Goal: Find specific page/section: Find specific page/section

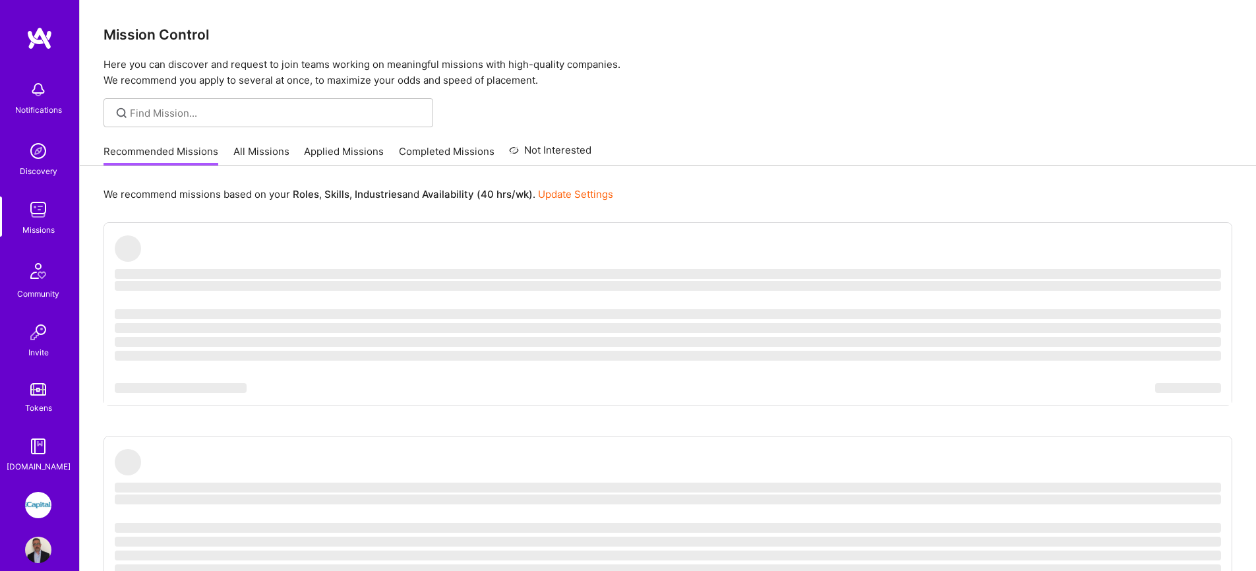
click at [259, 145] on link "All Missions" at bounding box center [261, 155] width 56 height 22
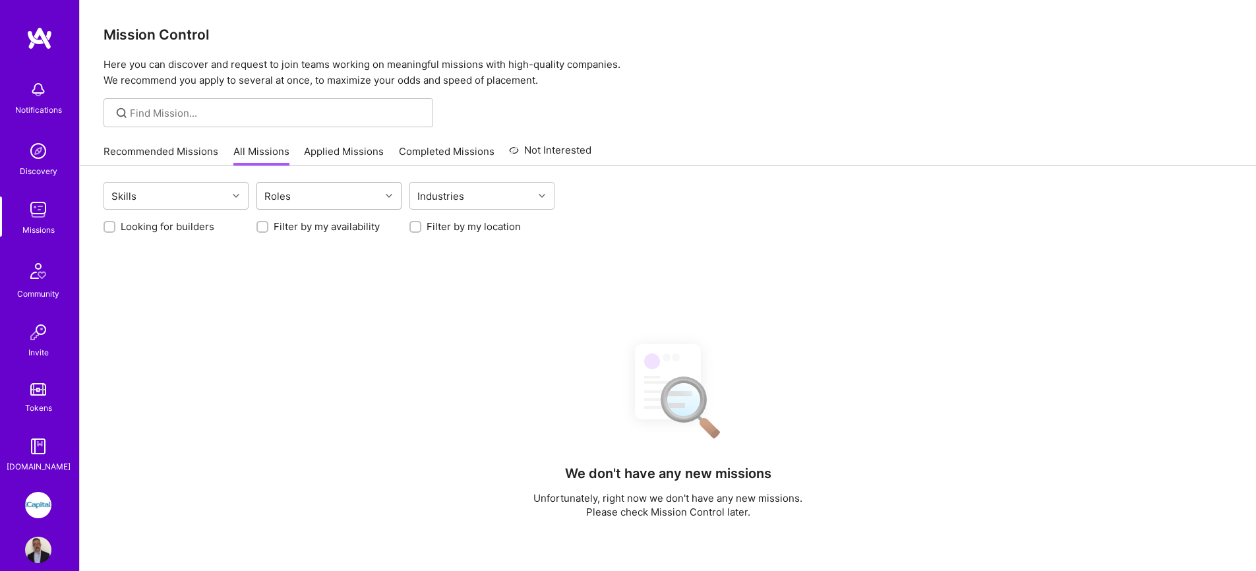
click at [357, 200] on div "Roles" at bounding box center [318, 196] width 123 height 26
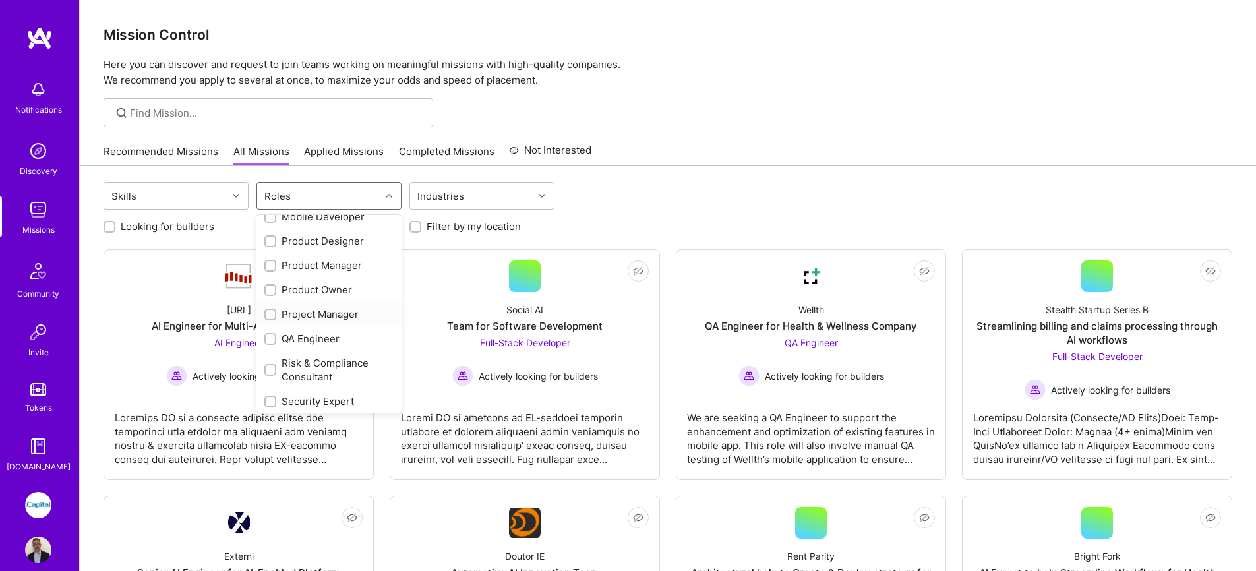
scroll to position [514, 0]
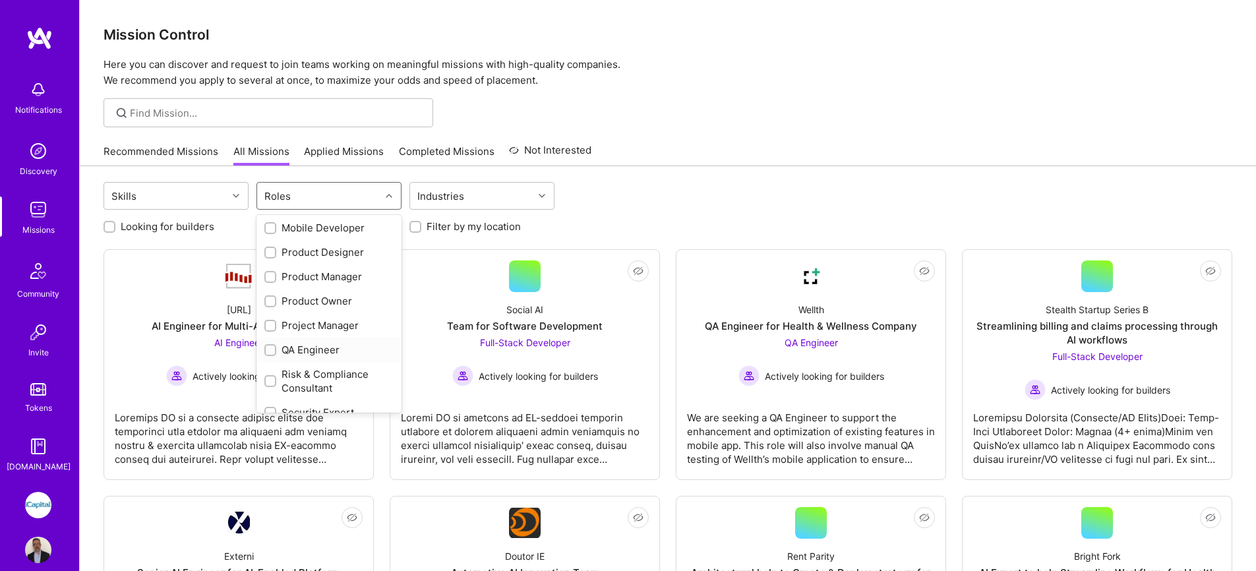
click at [301, 355] on div "QA Engineer" at bounding box center [328, 350] width 129 height 14
checkbox input "true"
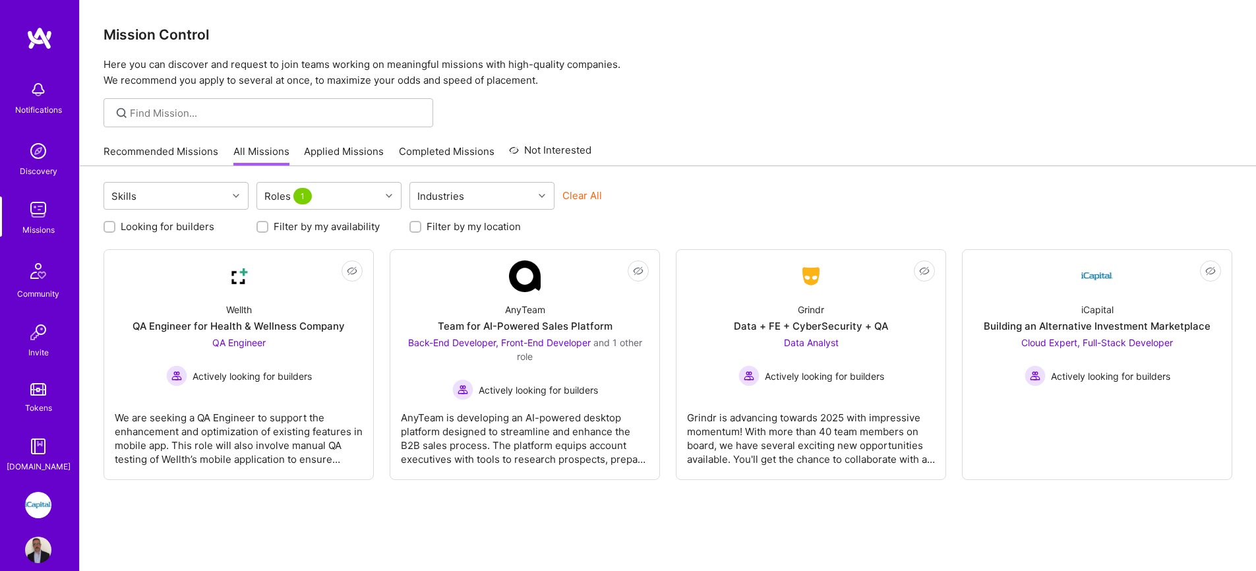
click at [738, 179] on div "Skills Roles 1 Industries Clear All Looking for builders Filter by my availabil…" at bounding box center [668, 394] width 1177 height 457
click at [339, 150] on link "Applied Missions" at bounding box center [344, 155] width 80 height 22
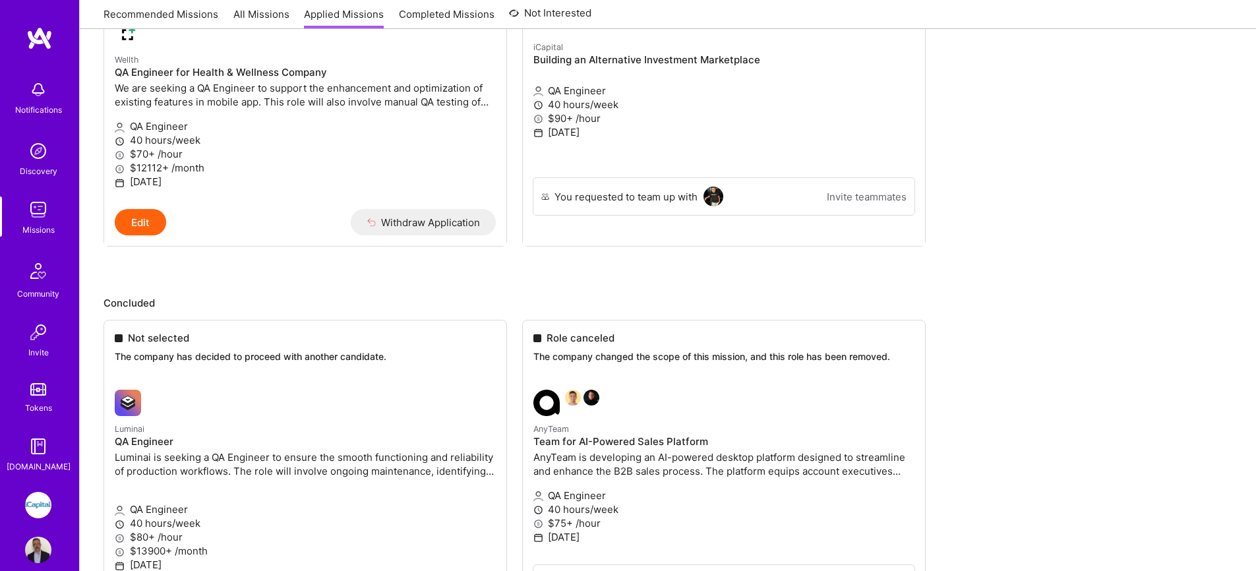
scroll to position [77, 0]
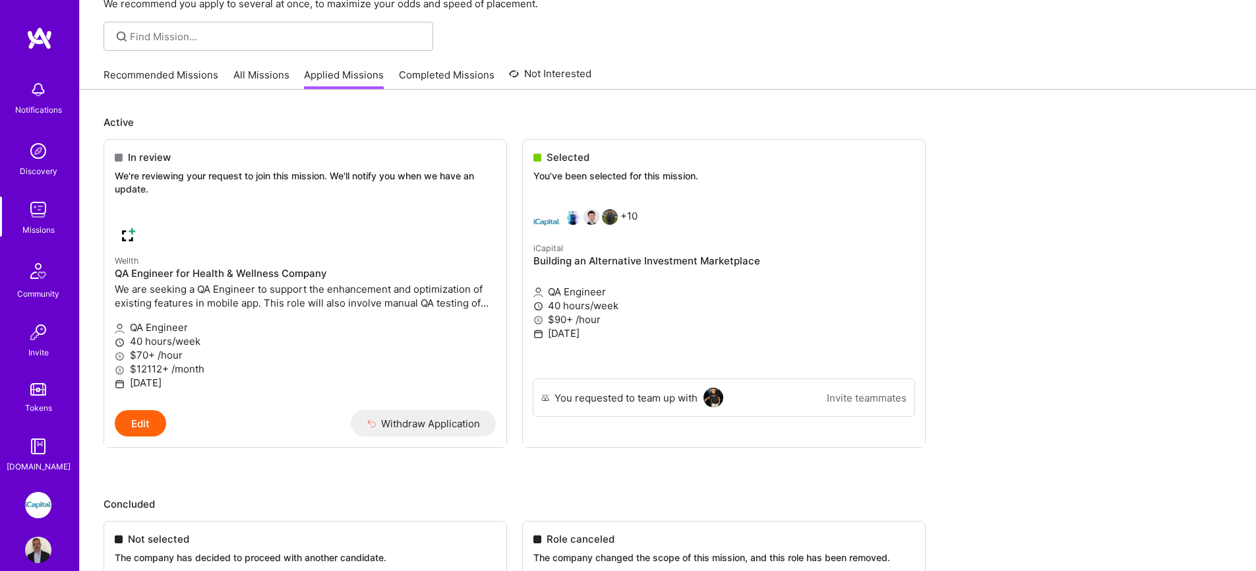
click at [330, 78] on link "Applied Missions" at bounding box center [344, 79] width 80 height 22
click at [288, 74] on div "Recommended Missions All Missions Applied Missions Completed Missions Not Inter…" at bounding box center [348, 75] width 488 height 28
click at [284, 77] on link "All Missions" at bounding box center [261, 79] width 56 height 22
